Goal: Check status: Check status

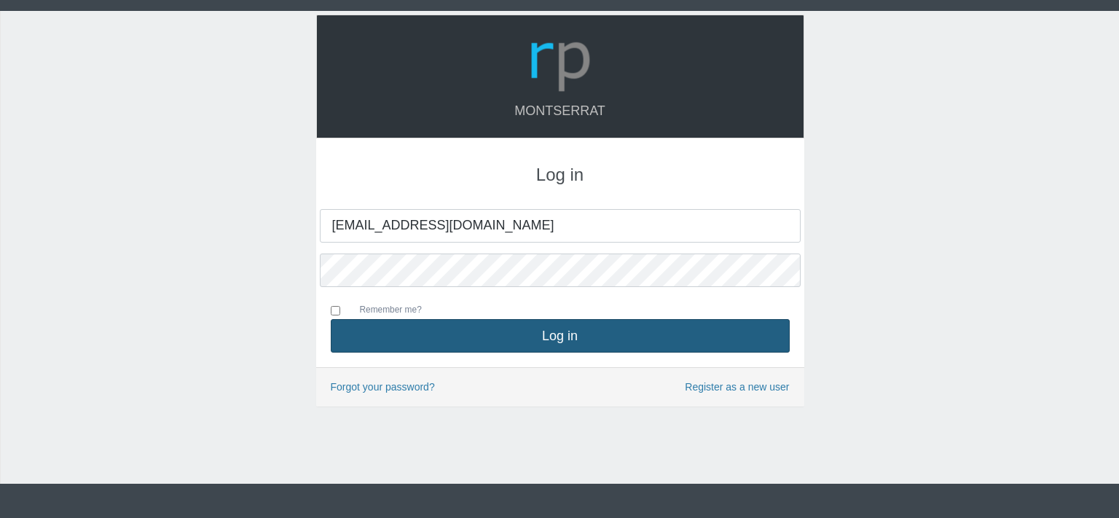
click at [491, 339] on button "Log in" at bounding box center [560, 336] width 459 height 34
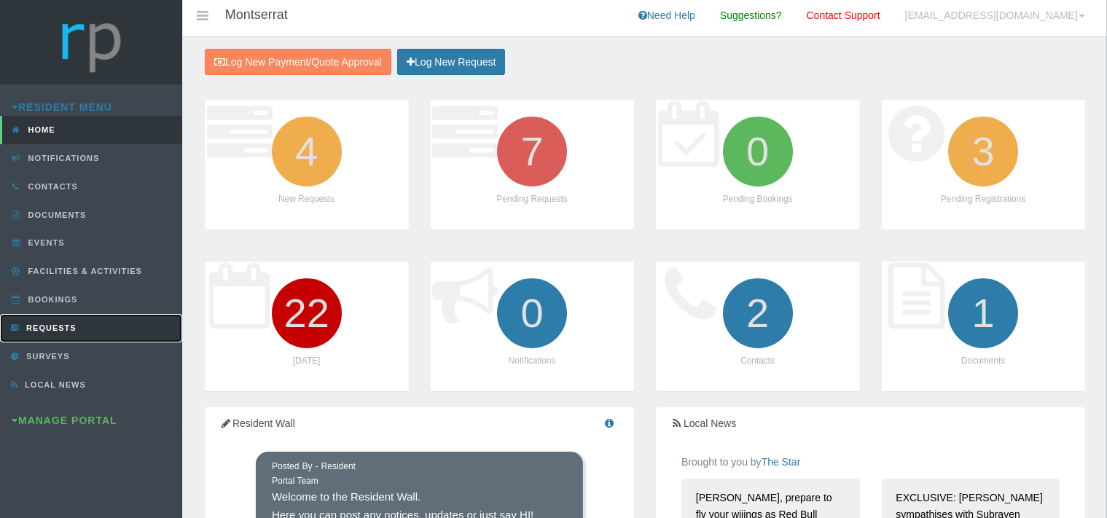
click at [64, 319] on link "Requests" at bounding box center [91, 328] width 182 height 28
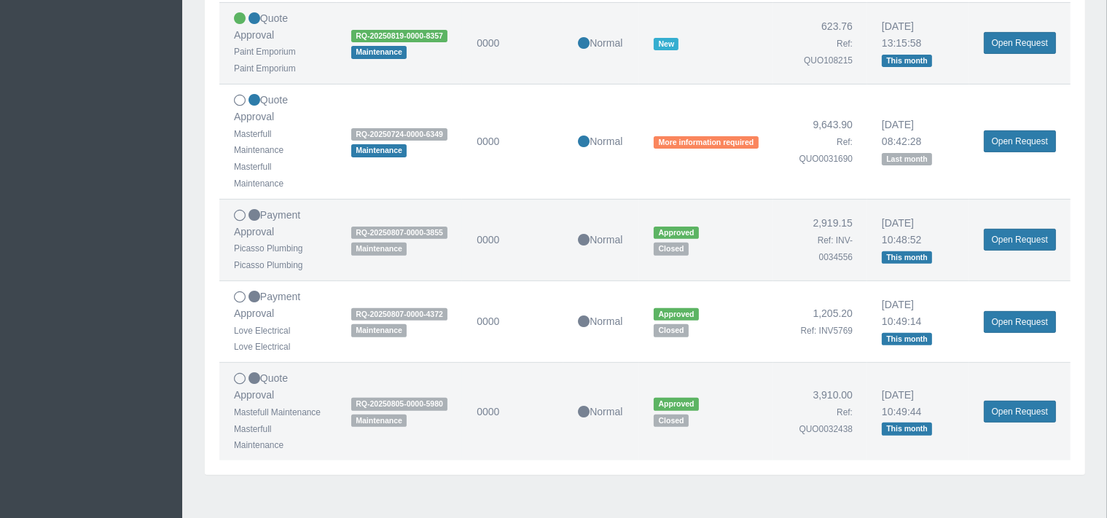
scroll to position [531, 0]
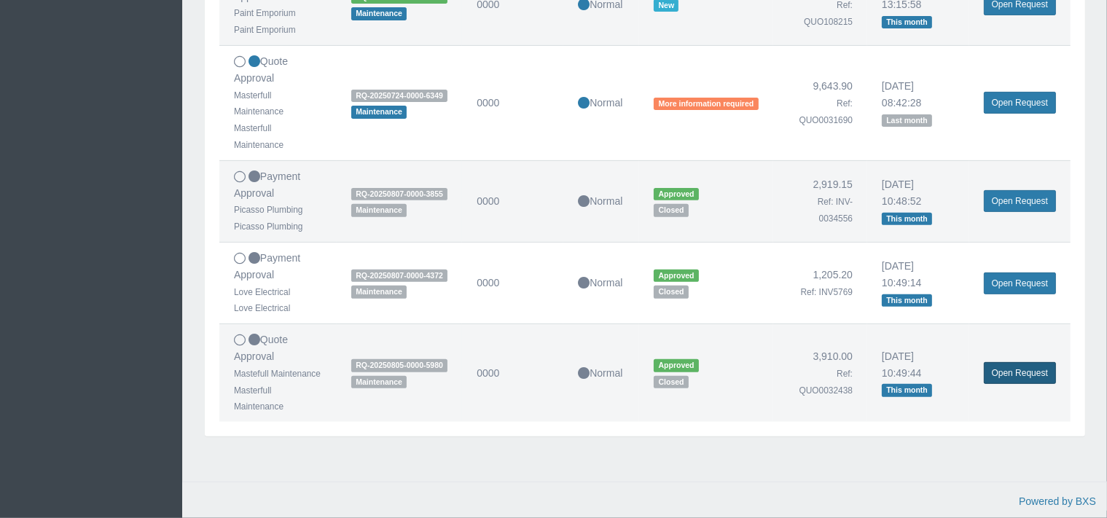
click at [1000, 362] on link "Open Request" at bounding box center [1020, 373] width 72 height 22
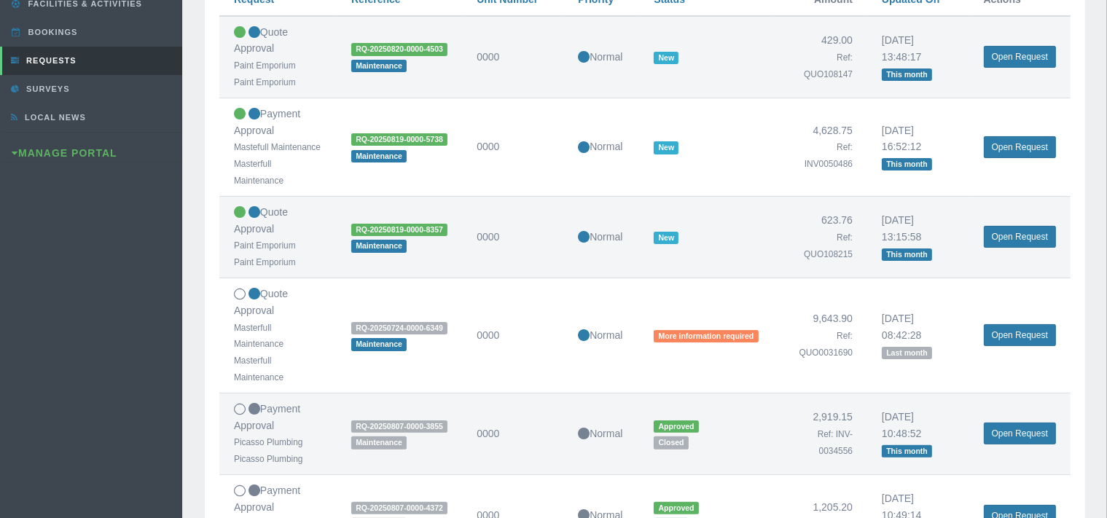
scroll to position [146, 0]
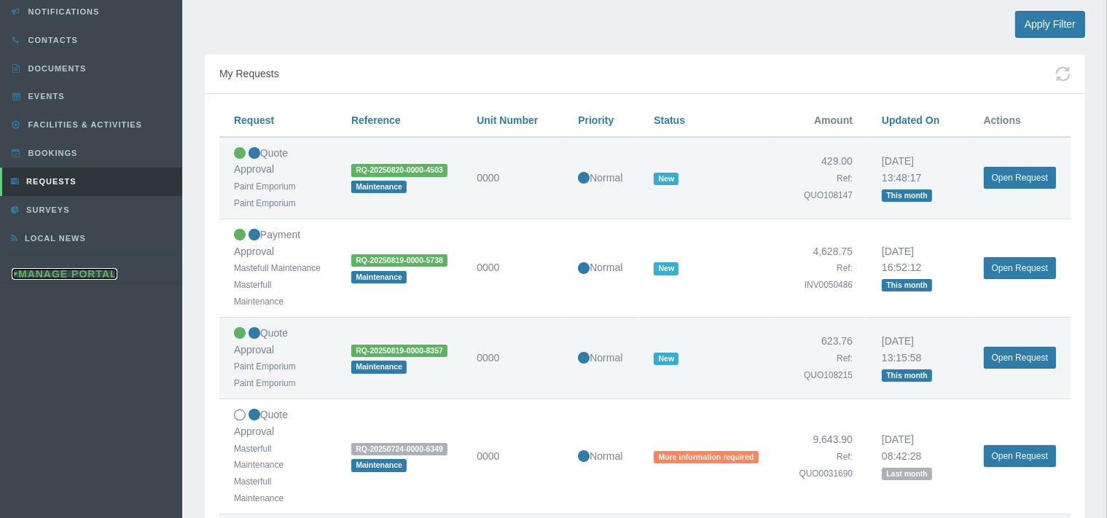
click at [56, 268] on link "Manage Portal" at bounding box center [65, 274] width 106 height 12
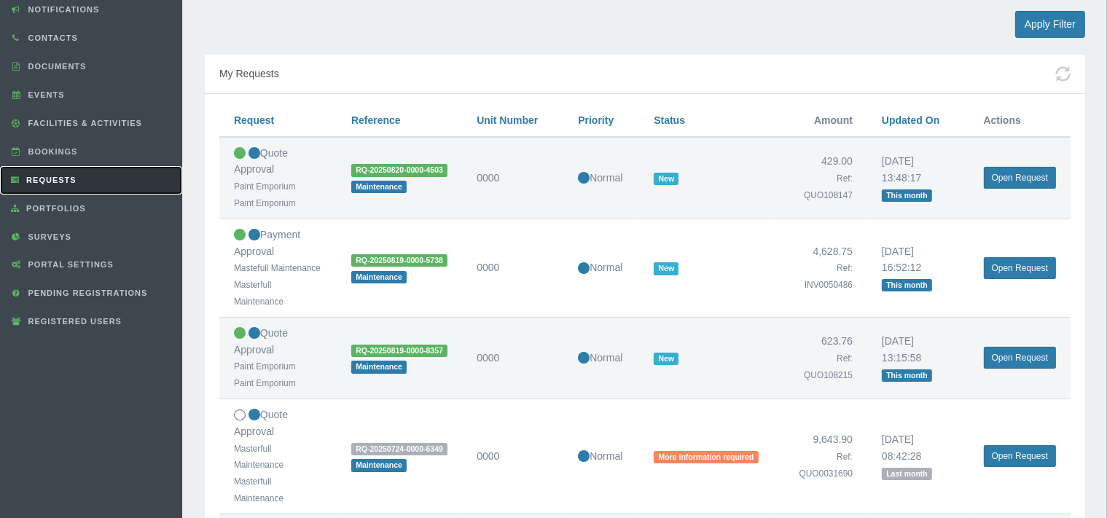
click at [58, 179] on span "Requests" at bounding box center [50, 180] width 54 height 9
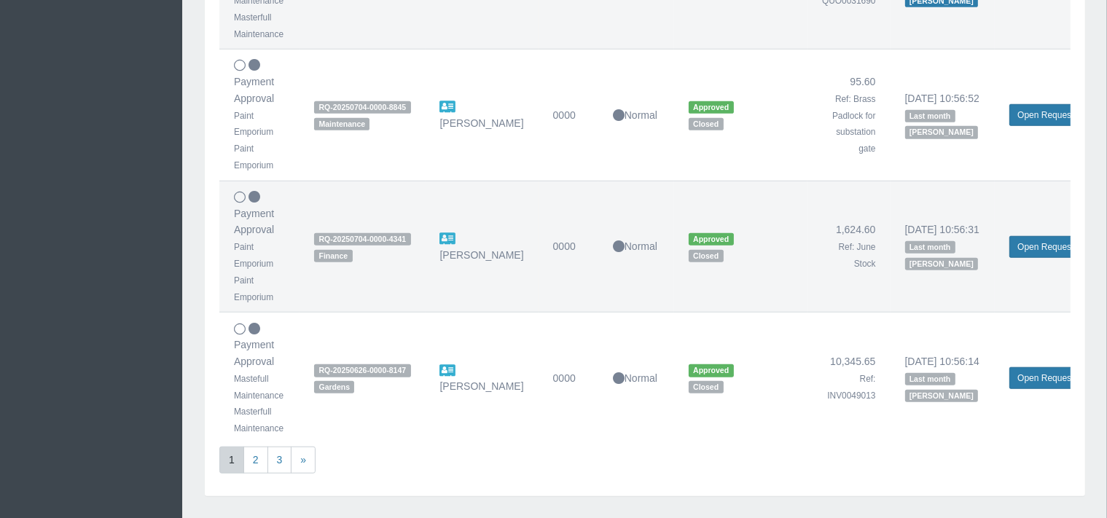
scroll to position [1231, 0]
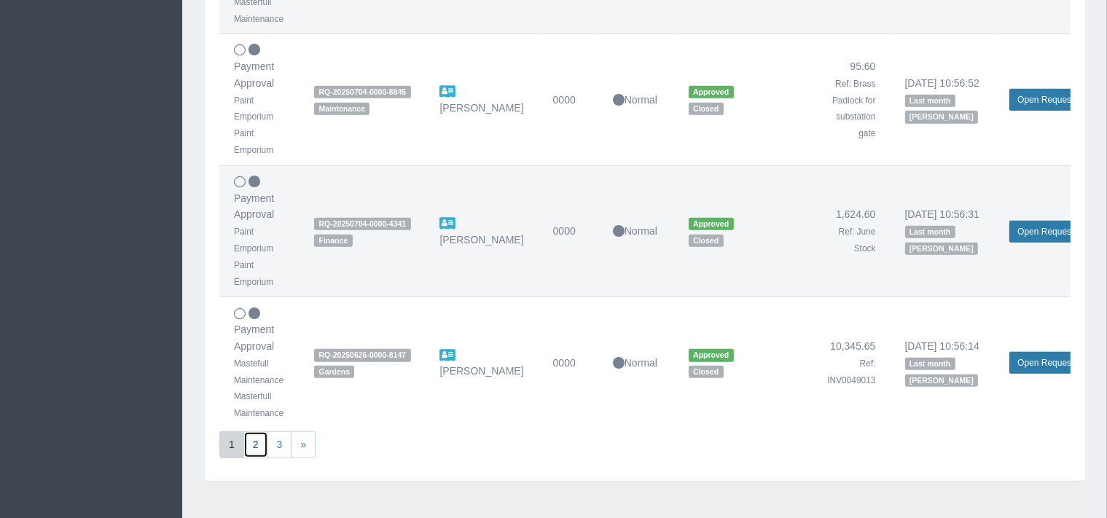
click at [255, 444] on link "2" at bounding box center [255, 444] width 25 height 27
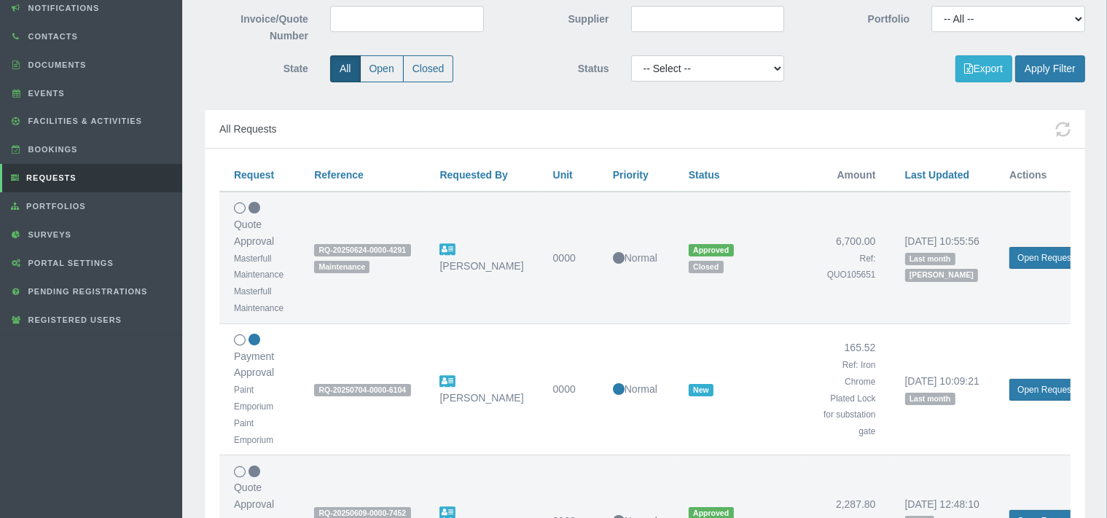
scroll to position [154, 0]
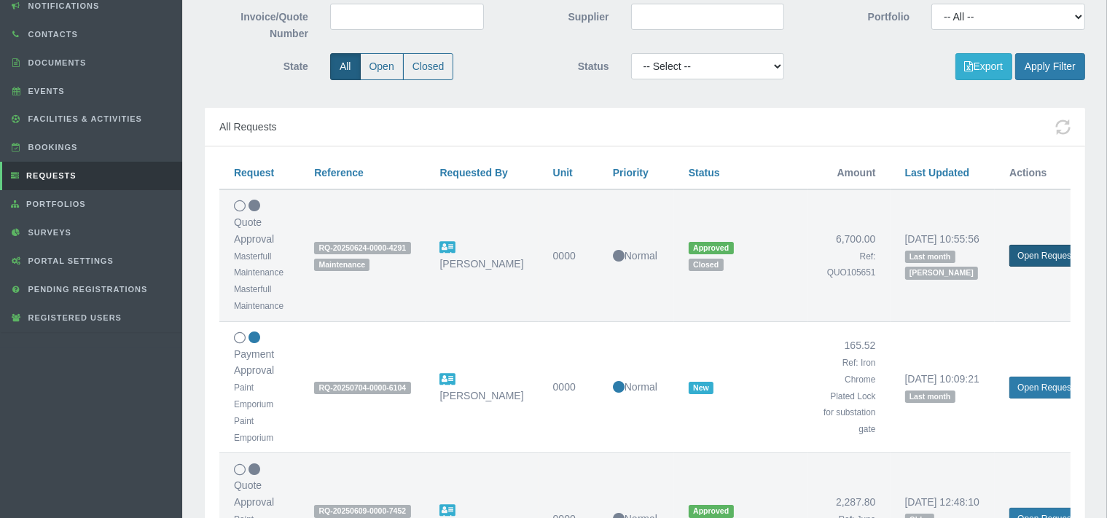
click at [1019, 253] on link "Open Request" at bounding box center [1045, 256] width 72 height 22
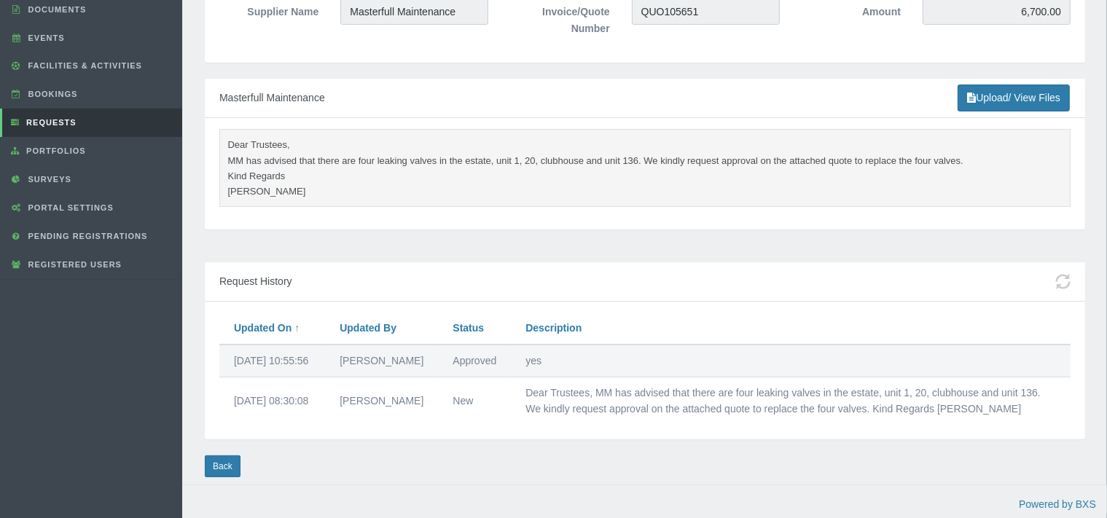
scroll to position [225, 0]
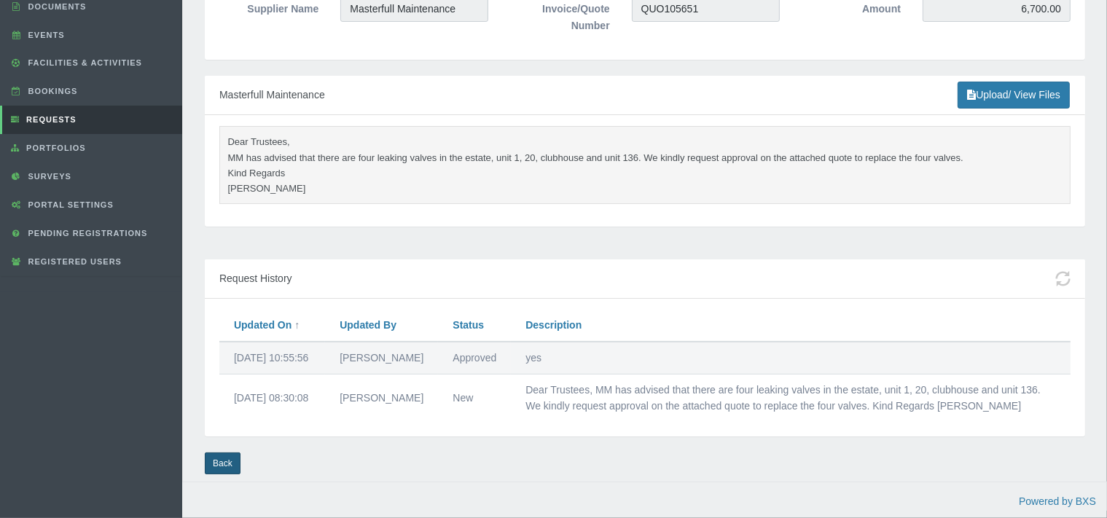
click at [232, 462] on link "Back" at bounding box center [223, 463] width 36 height 22
